Goal: Task Accomplishment & Management: Manage account settings

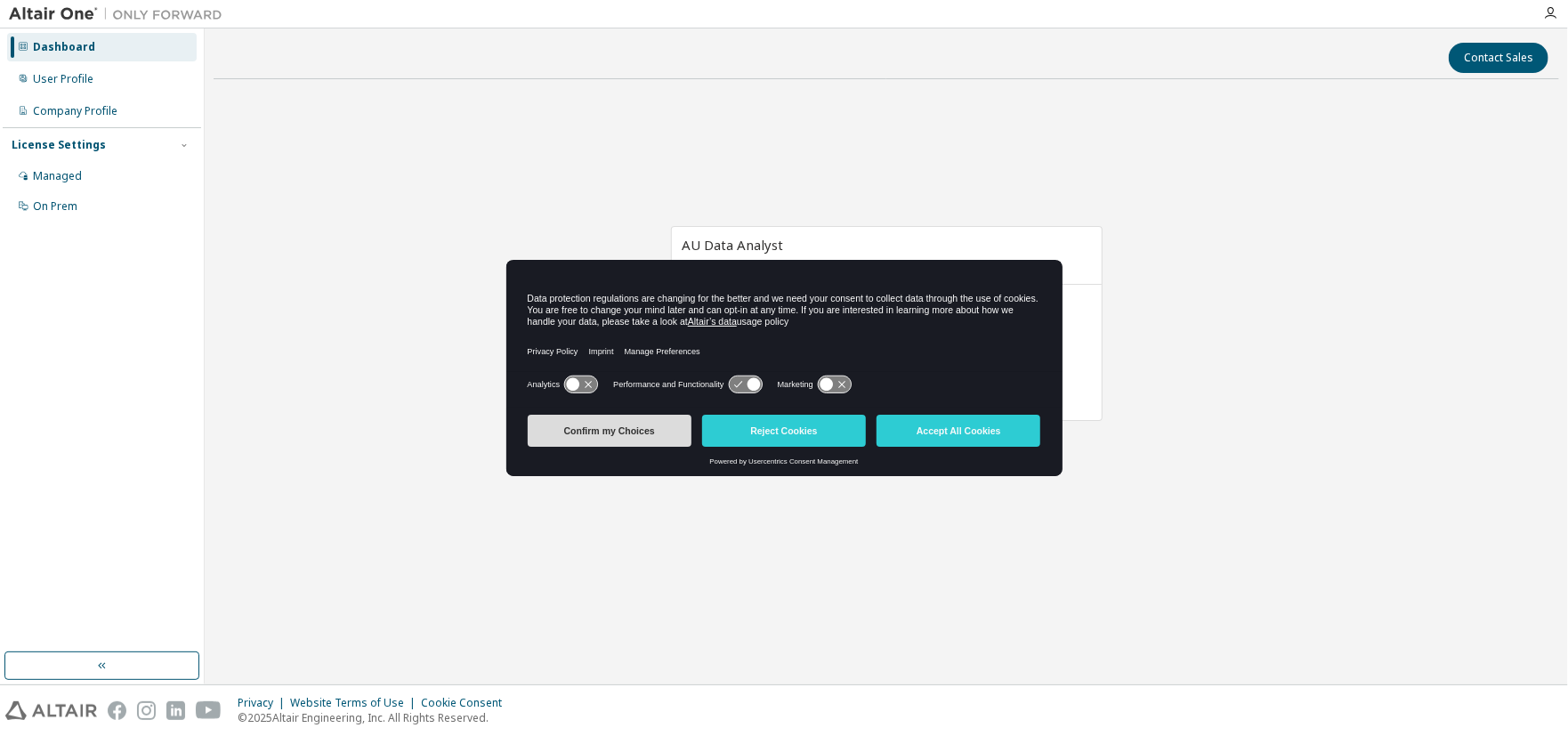
click at [663, 436] on button "Confirm my Choices" at bounding box center [610, 431] width 164 height 32
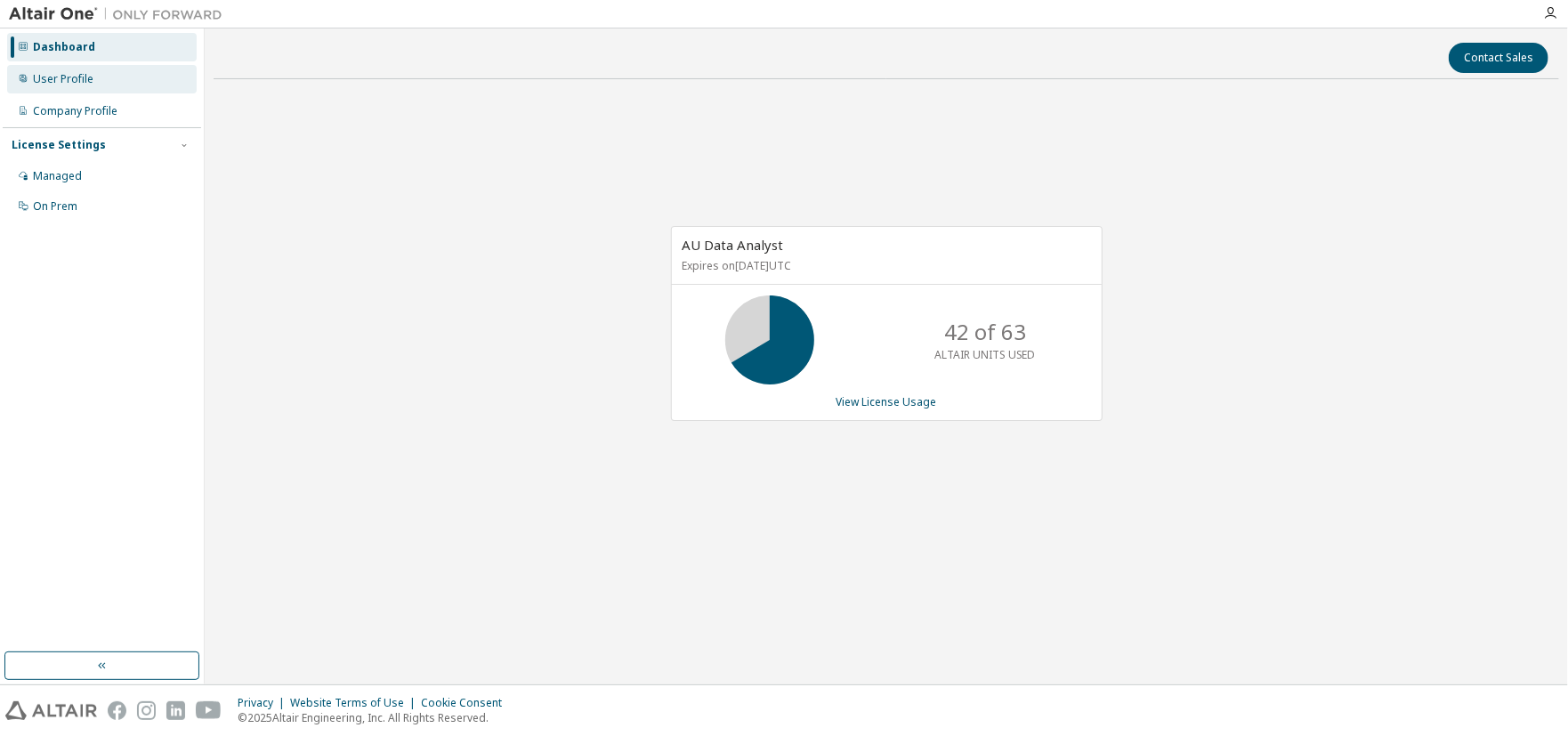
click at [89, 78] on div "User Profile" at bounding box center [102, 79] width 190 height 28
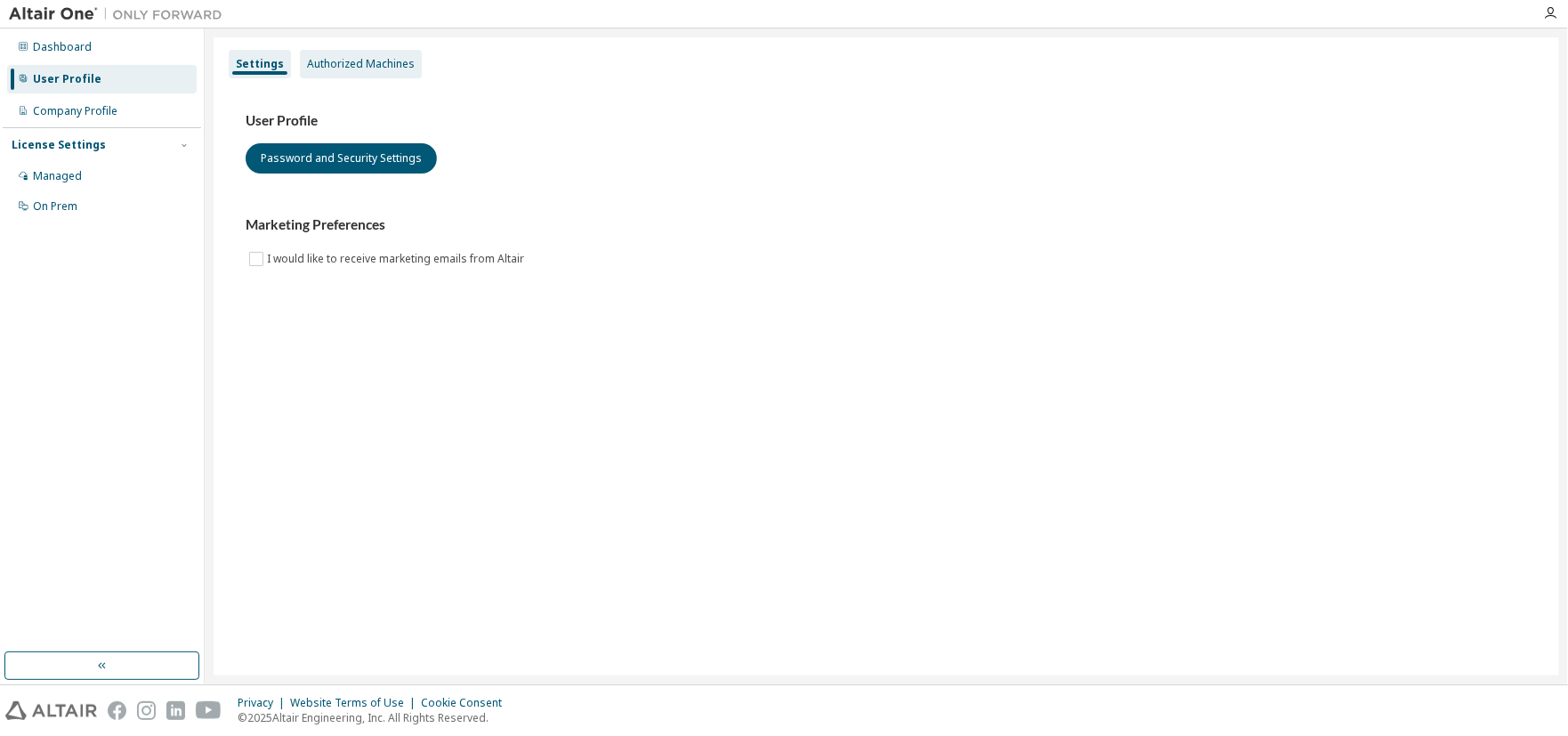
click at [367, 61] on div "Authorized Machines" at bounding box center [361, 64] width 108 height 14
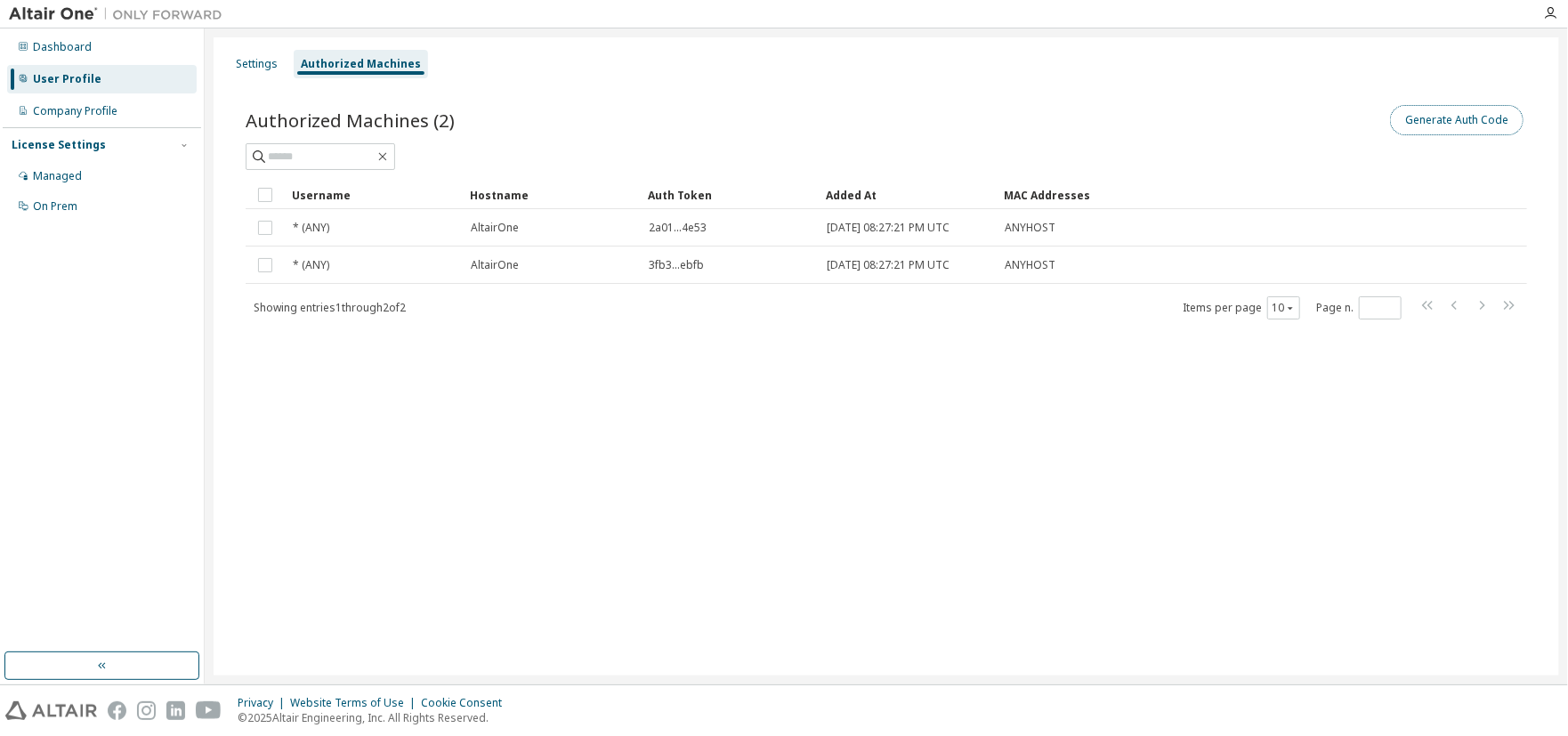
click at [1473, 112] on button "Generate Auth Code" at bounding box center [1457, 120] width 133 height 30
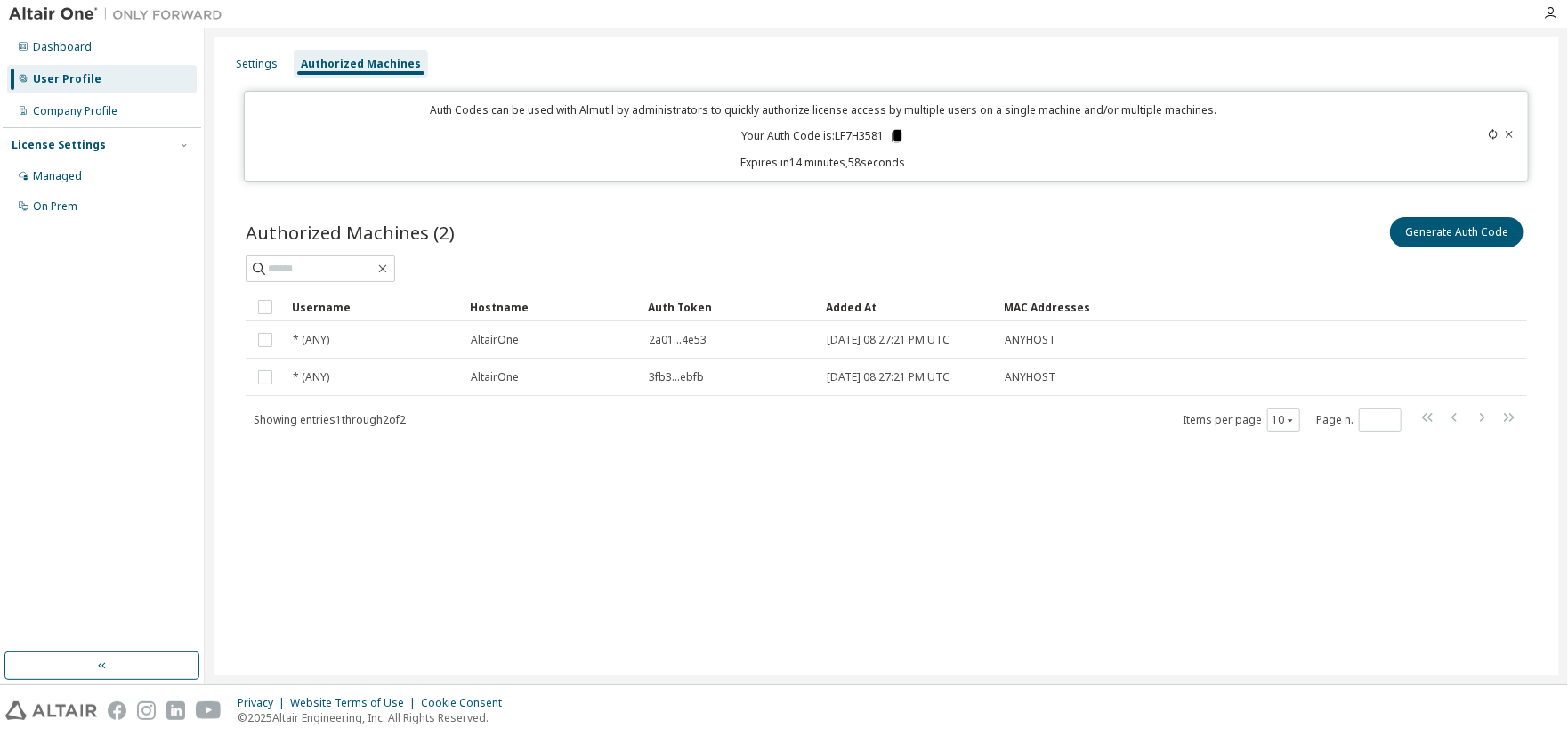
click at [893, 134] on icon at bounding box center [898, 135] width 9 height 12
click at [829, 259] on div at bounding box center [886, 269] width 1282 height 26
